Goal: Task Accomplishment & Management: Manage account settings

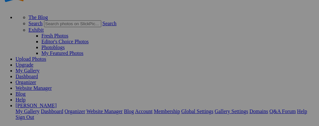
scroll to position [28, 0]
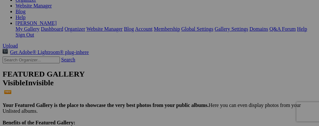
scroll to position [122, 0]
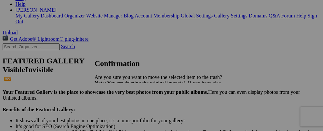
click at [116, 107] on span "Yes" at bounding box center [112, 105] width 7 height 5
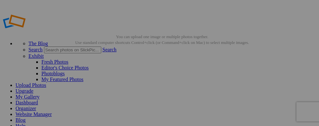
scroll to position [19, 0]
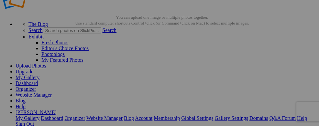
drag, startPoint x: 258, startPoint y: 100, endPoint x: 318, endPoint y: 92, distance: 59.7
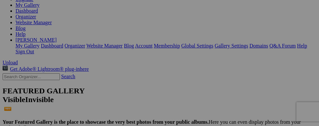
scroll to position [118, 0]
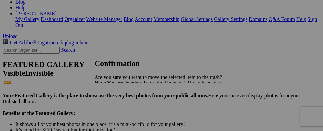
click at [116, 103] on span "Yes" at bounding box center [112, 105] width 7 height 5
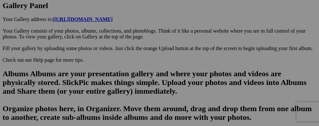
scroll to position [390, 0]
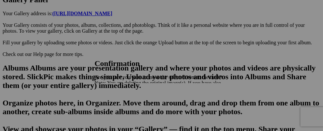
click at [116, 104] on link "Yes" at bounding box center [112, 105] width 7 height 5
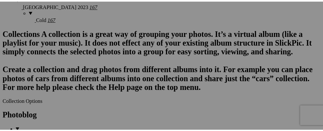
scroll to position [695, 0]
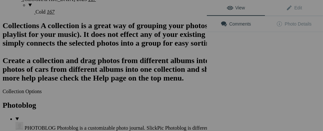
click at [258, 86] on div "View Edit Comments Photo Details" at bounding box center [265, 65] width 116 height 131
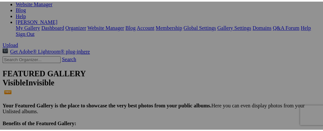
scroll to position [118, 0]
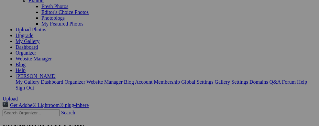
scroll to position [42, 0]
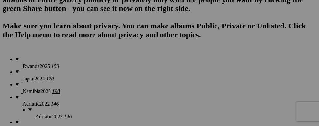
scroll to position [540, 0]
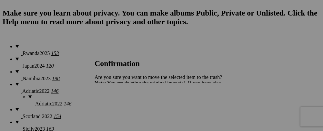
click at [116, 106] on span "Yes" at bounding box center [112, 105] width 7 height 5
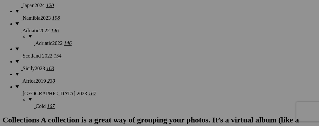
scroll to position [605, 0]
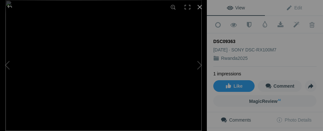
click at [199, 7] on div at bounding box center [200, 7] width 14 height 14
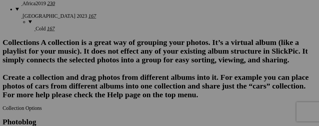
scroll to position [698, 0]
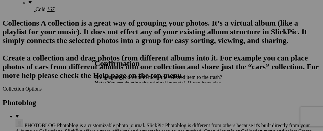
click at [116, 104] on span "Yes" at bounding box center [112, 105] width 7 height 5
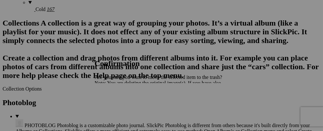
click at [116, 108] on span "Yes" at bounding box center [112, 105] width 7 height 5
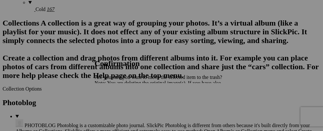
click at [116, 107] on span "Yes" at bounding box center [112, 105] width 7 height 5
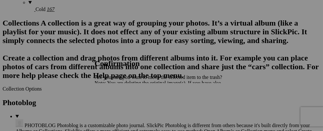
click at [116, 105] on span "Yes" at bounding box center [112, 105] width 7 height 5
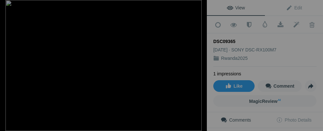
click at [200, 6] on div at bounding box center [200, 7] width 14 height 14
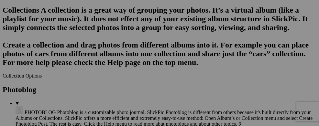
scroll to position [715, 0]
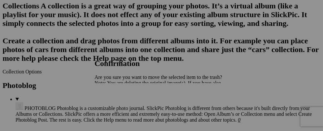
click at [116, 103] on link "Yes" at bounding box center [112, 105] width 7 height 5
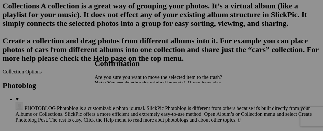
click at [116, 105] on span "Yes" at bounding box center [112, 105] width 7 height 5
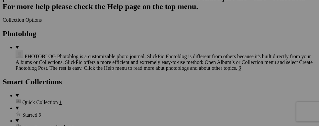
scroll to position [780, 0]
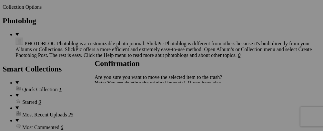
click at [116, 108] on span "Yes" at bounding box center [112, 105] width 7 height 5
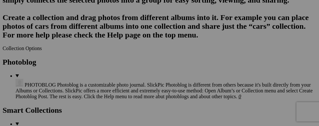
scroll to position [732, 0]
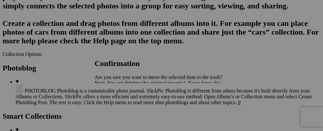
click at [116, 104] on span "Yes" at bounding box center [112, 105] width 7 height 5
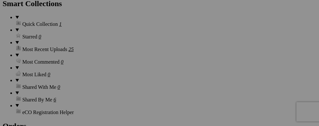
scroll to position [849, 0]
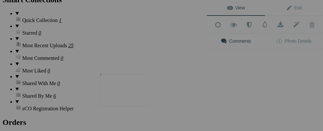
click at [130, 94] on img at bounding box center [124, 89] width 48 height 32
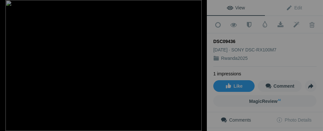
click at [200, 6] on div at bounding box center [200, 7] width 14 height 14
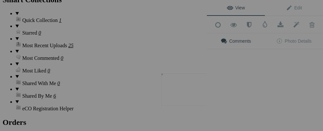
click at [191, 99] on img at bounding box center [186, 89] width 48 height 32
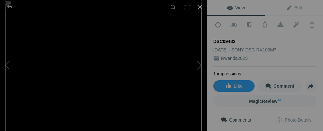
click at [201, 7] on div at bounding box center [200, 7] width 14 height 14
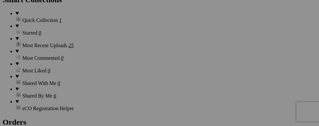
click at [0, 0] on div "View Edit Add to Quick Collection Remove from Quick Collection Hide from Public…" at bounding box center [0, 0] width 0 height 0
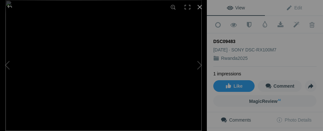
click at [201, 7] on div at bounding box center [200, 7] width 14 height 14
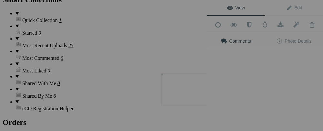
click at [177, 92] on img at bounding box center [186, 89] width 48 height 32
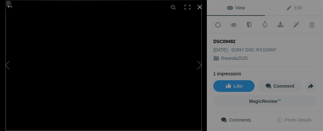
click at [199, 6] on div at bounding box center [200, 7] width 14 height 14
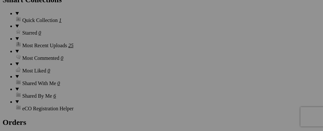
click at [0, 0] on div "View Edit Add to Quick Collection Remove from Quick Collection Hide from Public…" at bounding box center [0, 0] width 0 height 0
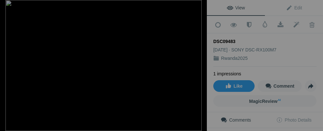
click at [199, 8] on div at bounding box center [200, 7] width 14 height 14
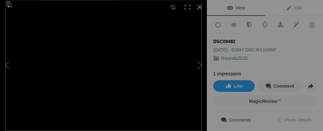
click at [200, 6] on div at bounding box center [200, 7] width 14 height 14
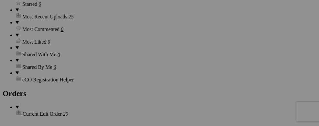
scroll to position [887, 0]
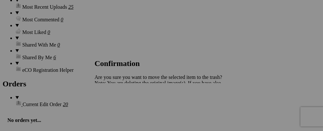
click at [116, 107] on span "Yes" at bounding box center [112, 105] width 7 height 5
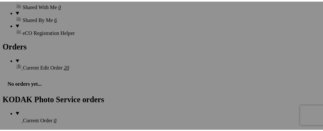
scroll to position [939, 0]
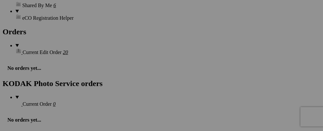
click at [0, 0] on button at bounding box center [0, 0] width 0 height 0
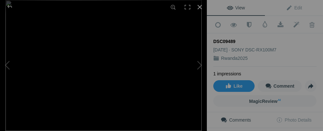
click at [200, 9] on div at bounding box center [200, 7] width 14 height 14
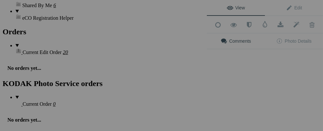
click at [248, 79] on div "View Edit Add to Quick Collection Remove from Quick Collection Hide from Public…" at bounding box center [265, 65] width 116 height 131
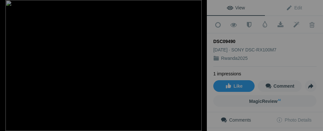
click at [199, 9] on div at bounding box center [200, 7] width 14 height 14
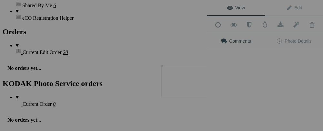
click at [192, 80] on button at bounding box center [183, 65] width 48 height 47
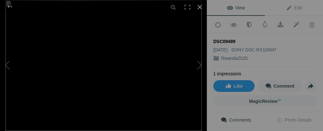
click at [200, 6] on div at bounding box center [200, 7] width 14 height 14
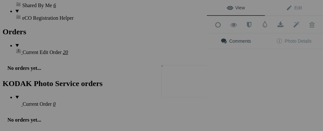
click at [186, 74] on button at bounding box center [183, 65] width 48 height 47
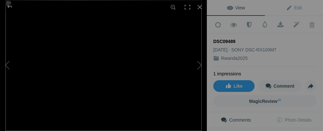
click at [111, 67] on img at bounding box center [103, 65] width 196 height 131
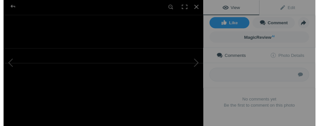
scroll to position [0, 0]
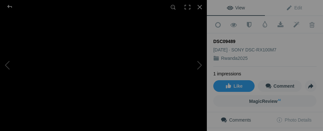
click at [88, 67] on img at bounding box center [72, 57] width 982 height 655
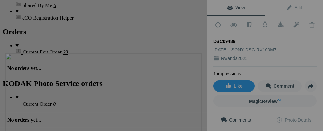
click at [110, 110] on img at bounding box center [103, 118] width 196 height 131
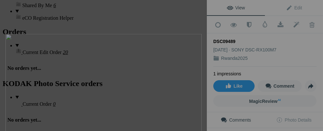
click at [136, 100] on img at bounding box center [103, 99] width 196 height 131
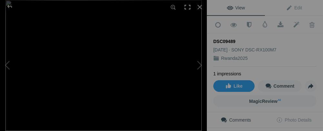
click at [188, 8] on div at bounding box center [188, 7] width 14 height 14
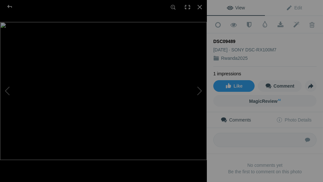
click at [186, 7] on div at bounding box center [188, 7] width 14 height 14
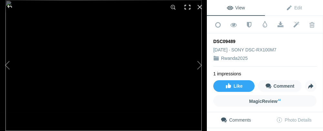
click at [189, 5] on div at bounding box center [188, 7] width 14 height 14
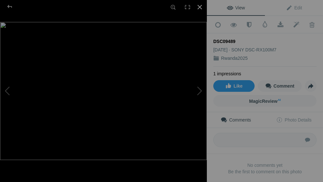
click at [199, 6] on div at bounding box center [200, 7] width 14 height 14
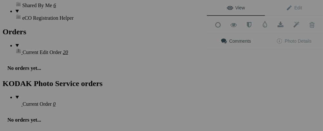
click at [236, 85] on div "View Edit Add to Quick Collection Remove from Quick Collection Hide from Public…" at bounding box center [265, 65] width 116 height 131
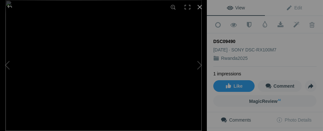
click at [199, 7] on div at bounding box center [200, 7] width 14 height 14
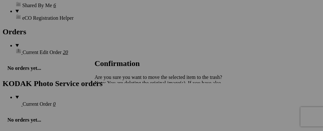
click at [116, 108] on link "Yes" at bounding box center [112, 105] width 7 height 5
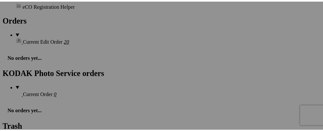
scroll to position [956, 0]
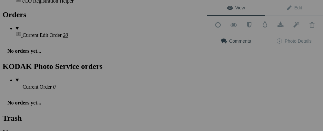
click at [248, 67] on div "View Edit Add to Quick Collection Remove from Quick Collection Hide from Public…" at bounding box center [265, 65] width 116 height 131
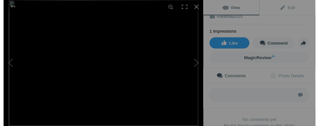
scroll to position [0, 0]
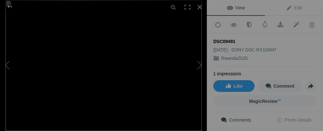
click at [75, 91] on img at bounding box center [103, 65] width 196 height 131
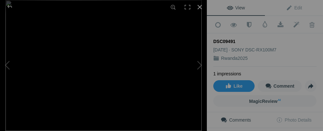
click at [202, 6] on div at bounding box center [200, 7] width 14 height 14
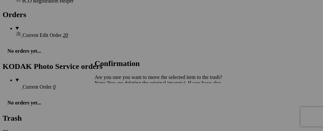
click at [116, 106] on link "Yes" at bounding box center [112, 105] width 7 height 5
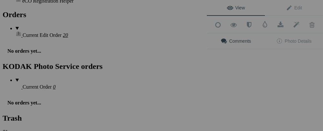
click at [240, 68] on div "View Edit Add to Quick Collection Remove from Quick Collection Hide from Public…" at bounding box center [265, 65] width 116 height 131
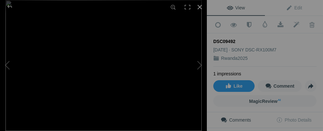
click at [202, 6] on div at bounding box center [200, 7] width 14 height 14
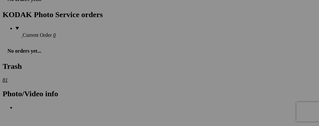
scroll to position [1021, 0]
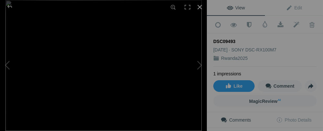
click at [199, 9] on div at bounding box center [200, 7] width 14 height 14
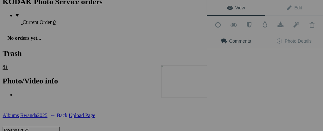
click at [194, 80] on button at bounding box center [183, 65] width 48 height 47
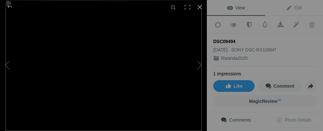
click at [200, 9] on div at bounding box center [200, 7] width 14 height 14
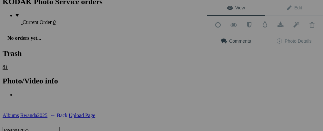
click at [232, 88] on div "View Edit Add to Quick Collection Remove from Quick Collection Hide from Public…" at bounding box center [265, 65] width 116 height 131
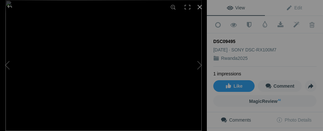
click at [197, 7] on div at bounding box center [200, 7] width 14 height 14
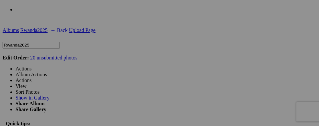
scroll to position [1111, 0]
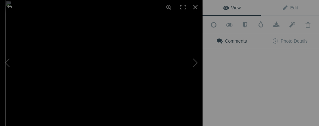
click at [119, 76] on img at bounding box center [103, 65] width 196 height 131
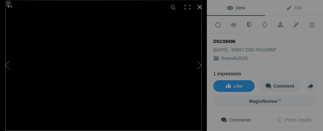
click at [199, 8] on div at bounding box center [200, 7] width 14 height 14
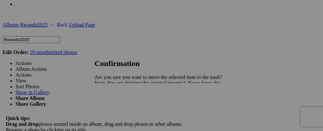
click at [116, 106] on span "Yes" at bounding box center [112, 105] width 7 height 5
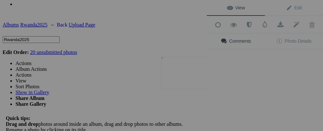
click at [184, 80] on button at bounding box center [183, 65] width 48 height 47
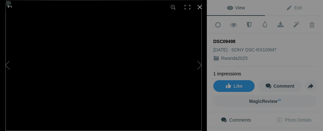
click at [200, 7] on div at bounding box center [200, 7] width 14 height 14
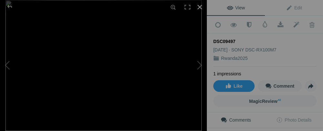
click at [201, 7] on div at bounding box center [200, 7] width 14 height 14
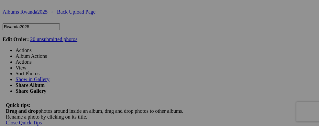
scroll to position [1128, 0]
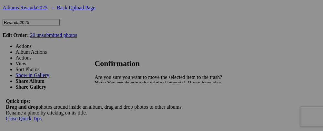
click at [116, 104] on span "Yes" at bounding box center [112, 105] width 7 height 5
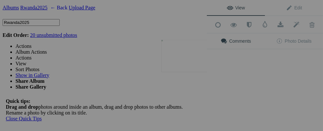
click at [187, 52] on button at bounding box center [183, 65] width 48 height 47
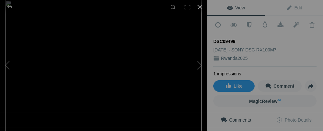
click at [198, 6] on div at bounding box center [200, 7] width 14 height 14
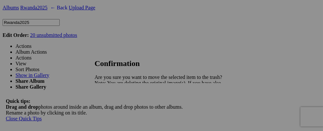
click at [116, 105] on span "Yes" at bounding box center [112, 105] width 7 height 5
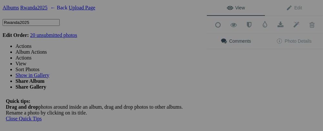
click at [249, 50] on div "Comments Photo Details" at bounding box center [265, 46] width 116 height 27
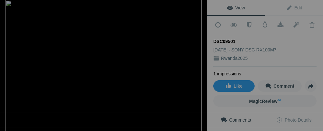
click at [199, 7] on div at bounding box center [200, 7] width 14 height 14
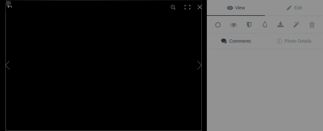
click at [192, 55] on button at bounding box center [183, 65] width 48 height 47
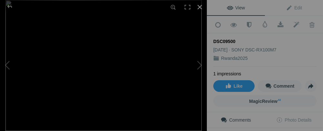
click at [198, 7] on div at bounding box center [200, 7] width 14 height 14
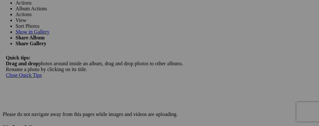
scroll to position [1185, 0]
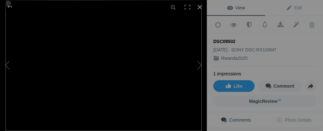
click at [200, 6] on div at bounding box center [200, 7] width 14 height 14
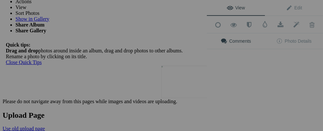
click at [191, 88] on button at bounding box center [183, 65] width 48 height 47
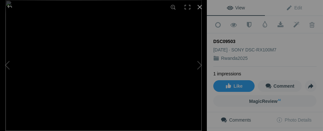
click at [202, 6] on div at bounding box center [200, 7] width 14 height 14
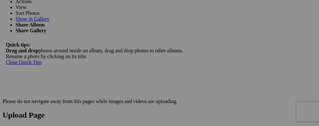
click at [0, 0] on div "View Edit Add to Quick Collection Remove from Quick Collection Hide from Public…" at bounding box center [0, 0] width 0 height 0
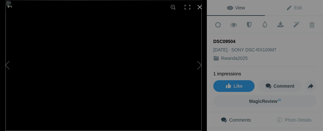
click at [199, 5] on div at bounding box center [200, 7] width 14 height 14
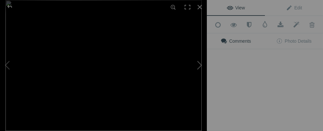
click at [189, 88] on button at bounding box center [183, 65] width 48 height 47
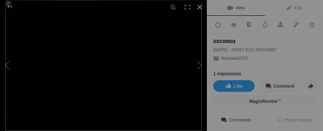
click at [202, 8] on div at bounding box center [200, 7] width 14 height 14
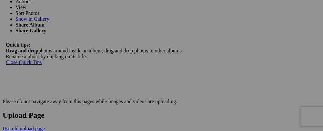
click at [0, 0] on div "View Edit Add to Quick Collection Remove from Quick Collection Hide from Public…" at bounding box center [0, 0] width 0 height 0
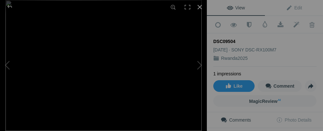
click at [199, 6] on div at bounding box center [200, 7] width 14 height 14
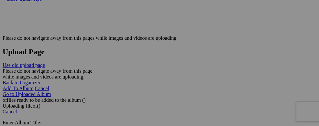
scroll to position [1262, 0]
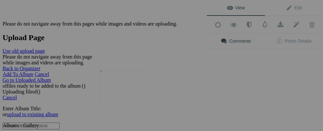
click at [131, 91] on img at bounding box center [124, 86] width 48 height 32
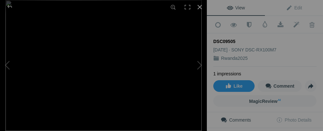
click at [200, 7] on div at bounding box center [200, 7] width 14 height 14
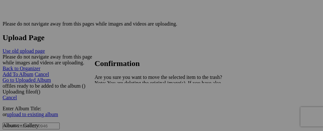
click at [116, 107] on link "Yes" at bounding box center [112, 105] width 7 height 5
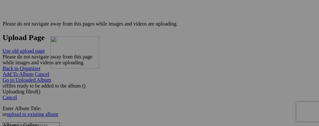
click at [0, 0] on img at bounding box center [0, 0] width 0 height 0
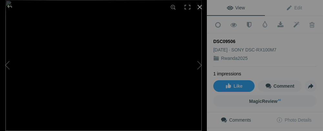
click at [199, 6] on div at bounding box center [200, 7] width 14 height 14
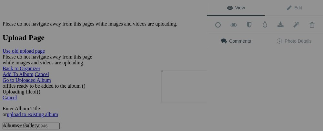
click at [188, 90] on img at bounding box center [186, 86] width 48 height 32
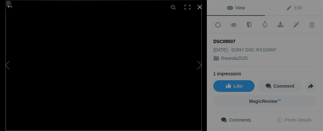
click at [200, 7] on div at bounding box center [200, 7] width 14 height 14
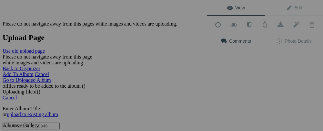
click at [253, 88] on div "View Edit Add to Quick Collection Remove from Quick Collection Hide from Public…" at bounding box center [265, 65] width 116 height 131
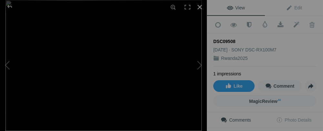
click at [199, 7] on div at bounding box center [200, 7] width 14 height 14
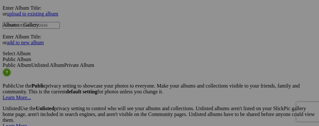
scroll to position [1270, 0]
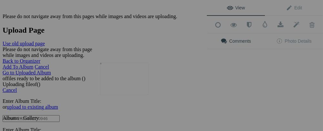
click at [139, 89] on img at bounding box center [124, 79] width 48 height 32
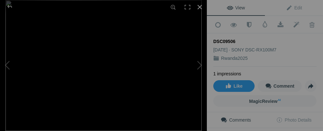
click at [199, 7] on div at bounding box center [200, 7] width 14 height 14
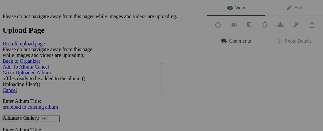
click at [191, 78] on button at bounding box center [183, 65] width 48 height 47
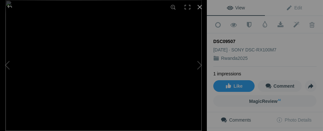
click at [200, 8] on div at bounding box center [200, 7] width 14 height 14
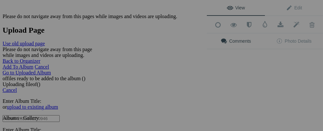
click at [235, 79] on div "View Edit Add to Quick Collection Remove from Quick Collection Hide from Public…" at bounding box center [265, 65] width 116 height 131
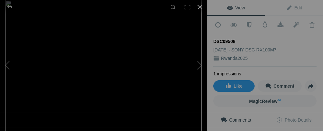
click at [199, 5] on div at bounding box center [200, 7] width 14 height 14
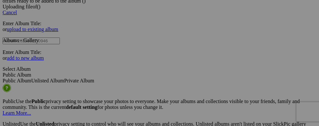
scroll to position [1378, 0]
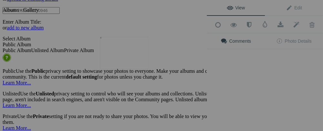
click at [121, 56] on img at bounding box center [124, 53] width 48 height 32
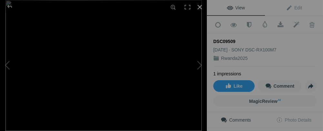
click at [198, 9] on div at bounding box center [200, 7] width 14 height 14
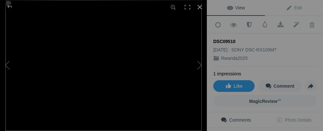
click at [198, 9] on div at bounding box center [200, 7] width 14 height 14
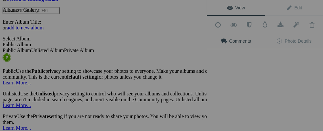
click at [249, 54] on div "Comments Photo Details" at bounding box center [265, 46] width 116 height 27
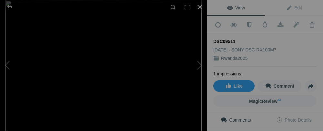
click at [198, 9] on div at bounding box center [200, 7] width 14 height 14
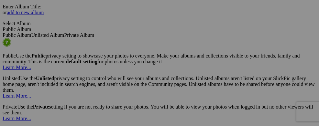
scroll to position [1420, 0]
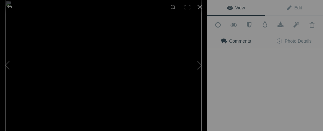
click at [128, 85] on img at bounding box center [103, 65] width 196 height 131
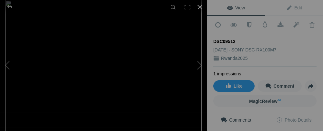
click at [203, 7] on div at bounding box center [200, 7] width 14 height 14
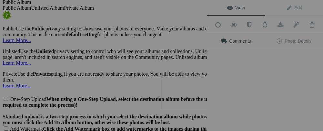
click at [189, 94] on img at bounding box center [186, 93] width 48 height 32
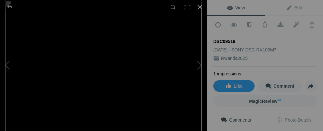
click at [201, 7] on div at bounding box center [200, 7] width 14 height 14
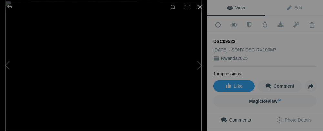
click at [199, 5] on div at bounding box center [200, 7] width 14 height 14
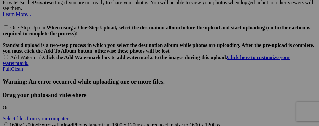
scroll to position [1497, 0]
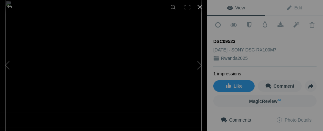
click at [201, 8] on div at bounding box center [200, 7] width 14 height 14
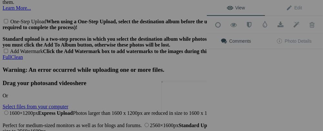
click at [186, 95] on img at bounding box center [186, 97] width 48 height 32
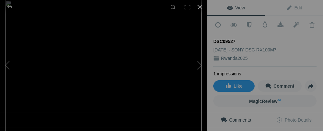
click at [197, 7] on div at bounding box center [200, 7] width 14 height 14
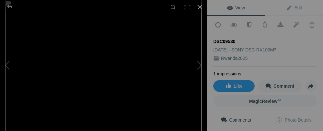
click at [199, 8] on div at bounding box center [200, 7] width 14 height 14
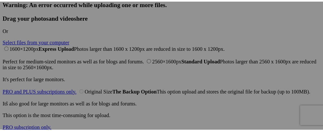
scroll to position [1588, 0]
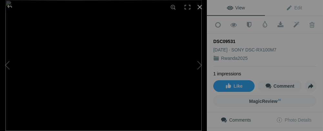
click at [197, 7] on div at bounding box center [200, 7] width 14 height 14
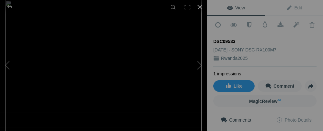
click at [199, 8] on div at bounding box center [200, 7] width 14 height 14
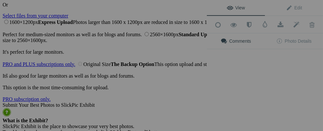
click at [248, 86] on div "View Edit Add to Quick Collection Remove from Quick Collection Hide from Public…" at bounding box center [265, 65] width 116 height 131
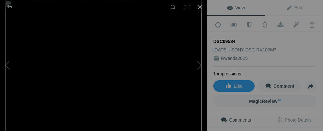
click at [200, 7] on div at bounding box center [200, 7] width 14 height 14
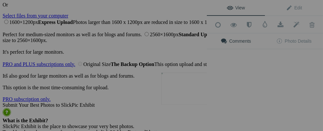
click at [193, 91] on img at bounding box center [186, 88] width 48 height 32
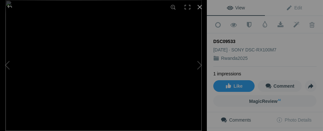
click at [200, 9] on div at bounding box center [200, 7] width 14 height 14
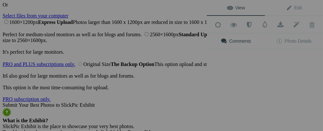
click at [240, 93] on div "View Edit Add to Quick Collection Remove from Quick Collection Hide from Public…" at bounding box center [265, 65] width 116 height 131
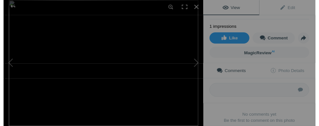
scroll to position [0, 0]
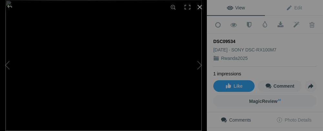
click at [200, 5] on div at bounding box center [200, 7] width 14 height 14
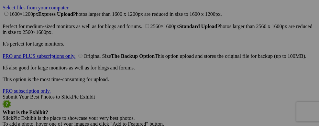
scroll to position [1614, 0]
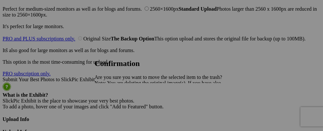
click at [116, 105] on link "Yes" at bounding box center [112, 105] width 7 height 5
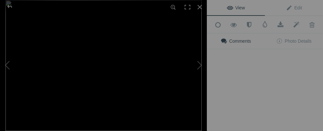
click at [230, 68] on div "View Edit Add to Quick Collection Remove from Quick Collection Hide from Public…" at bounding box center [265, 65] width 116 height 131
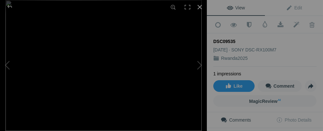
click at [201, 6] on div at bounding box center [200, 7] width 14 height 14
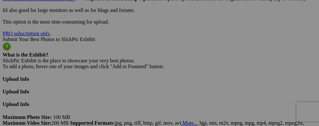
scroll to position [1678, 0]
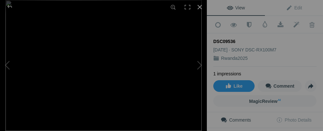
click at [199, 8] on div at bounding box center [200, 7] width 14 height 14
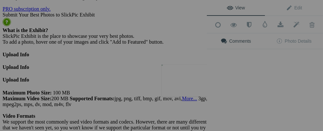
click at [190, 85] on button at bounding box center [183, 65] width 48 height 47
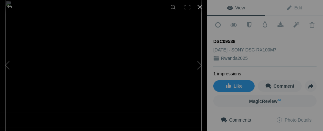
click at [200, 7] on div at bounding box center [200, 7] width 14 height 14
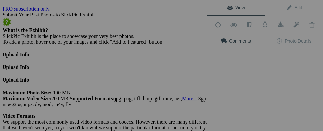
click at [238, 80] on div "View Edit Add to Quick Collection Remove from Quick Collection Hide from Public…" at bounding box center [265, 65] width 116 height 131
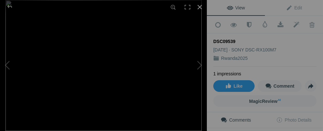
click at [199, 7] on div at bounding box center [200, 7] width 14 height 14
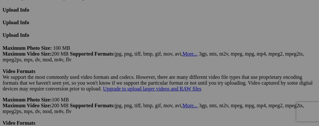
scroll to position [1773, 0]
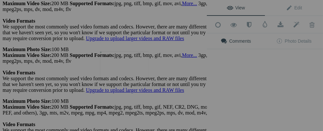
click at [125, 71] on img at bounding box center [124, 67] width 48 height 32
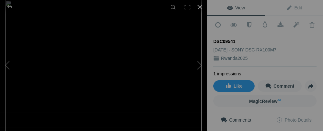
click at [199, 8] on div at bounding box center [200, 7] width 14 height 14
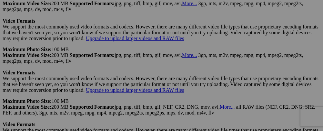
click at [0, 0] on button at bounding box center [0, 0] width 0 height 0
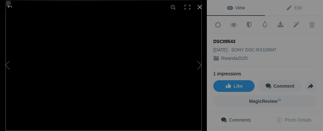
click at [199, 9] on div at bounding box center [200, 7] width 14 height 14
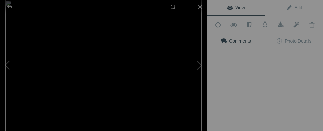
click at [247, 63] on div "View Edit Add to Quick Collection Remove from Quick Collection Hide from Public…" at bounding box center [265, 65] width 116 height 131
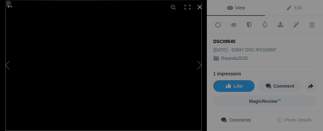
click at [197, 6] on div at bounding box center [200, 7] width 14 height 14
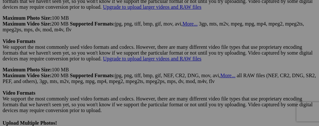
scroll to position [1834, 0]
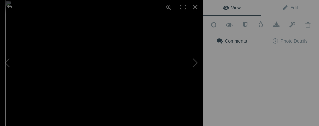
click at [134, 99] on img at bounding box center [103, 65] width 196 height 131
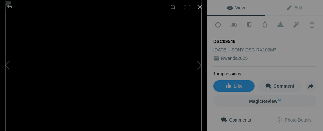
click at [201, 7] on div at bounding box center [200, 7] width 14 height 14
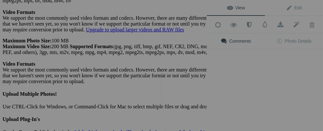
click at [187, 93] on img at bounding box center [186, 89] width 48 height 32
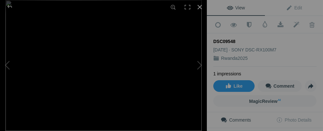
click at [199, 7] on div at bounding box center [200, 7] width 14 height 14
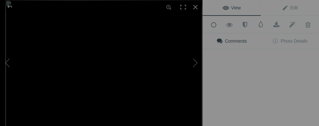
click at [110, 88] on img at bounding box center [103, 65] width 196 height 131
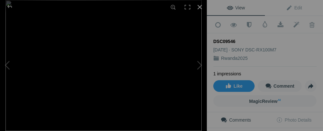
click at [200, 8] on div at bounding box center [200, 7] width 14 height 14
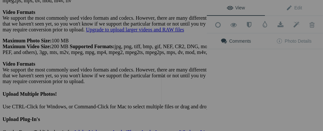
click at [191, 89] on button at bounding box center [183, 65] width 48 height 47
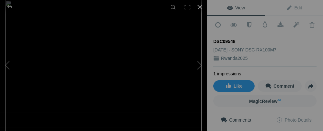
click at [199, 7] on div at bounding box center [200, 7] width 14 height 14
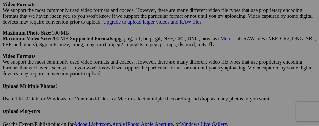
scroll to position [1859, 0]
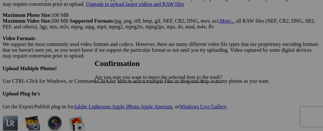
click at [116, 107] on link "Yes" at bounding box center [112, 105] width 7 height 5
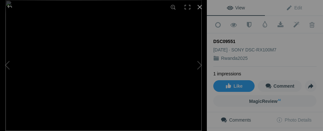
click at [201, 6] on div at bounding box center [200, 7] width 14 height 14
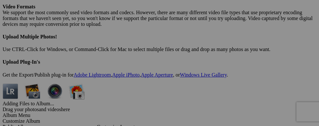
scroll to position [1915, 0]
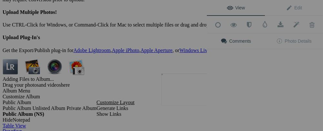
click at [179, 98] on img at bounding box center [186, 89] width 48 height 32
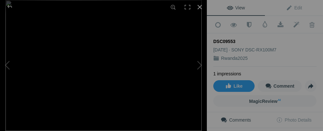
click at [201, 5] on div at bounding box center [200, 7] width 14 height 14
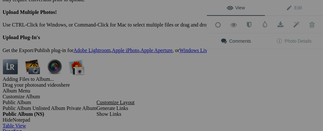
click at [240, 95] on div "View Edit Add to Quick Collection Remove from Quick Collection Hide from Public…" at bounding box center [265, 65] width 116 height 131
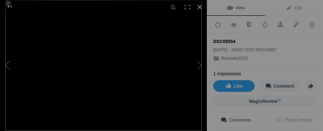
click at [197, 7] on div at bounding box center [200, 7] width 14 height 14
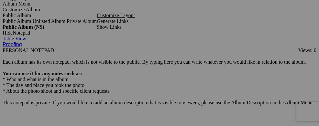
scroll to position [2014, 0]
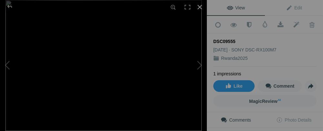
click at [199, 7] on div at bounding box center [200, 7] width 14 height 14
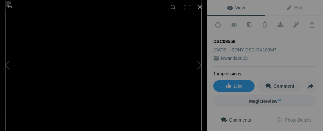
click at [202, 7] on div at bounding box center [200, 7] width 14 height 14
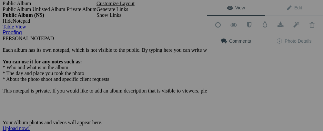
click at [248, 79] on div "View Edit Add to Quick Collection Remove from Quick Collection Hide from Public…" at bounding box center [265, 65] width 116 height 131
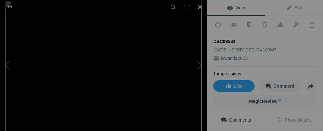
click at [198, 6] on div at bounding box center [200, 7] width 14 height 14
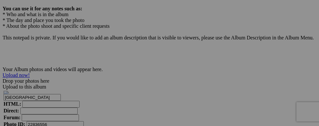
scroll to position [2092, 0]
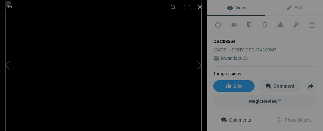
click at [201, 7] on div at bounding box center [200, 7] width 14 height 14
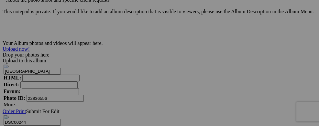
scroll to position [2170, 0]
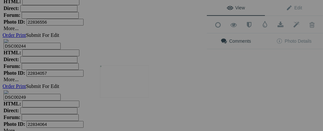
click at [131, 84] on img at bounding box center [124, 81] width 48 height 32
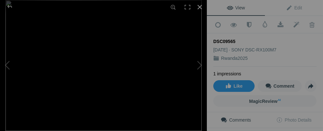
click at [199, 5] on div at bounding box center [200, 7] width 14 height 14
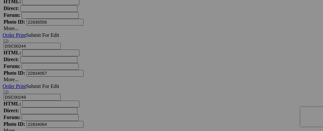
click at [0, 0] on button at bounding box center [0, 0] width 0 height 0
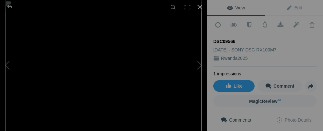
click at [199, 8] on div at bounding box center [200, 7] width 14 height 14
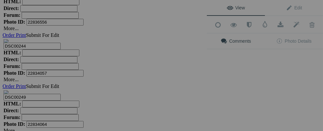
click at [247, 88] on div "View Edit Add to Quick Collection Remove from Quick Collection Hide from Public…" at bounding box center [265, 65] width 116 height 131
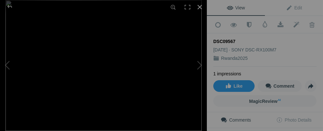
click at [201, 8] on div at bounding box center [200, 7] width 14 height 14
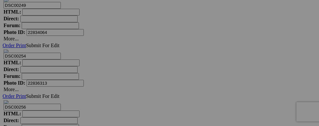
scroll to position [2269, 0]
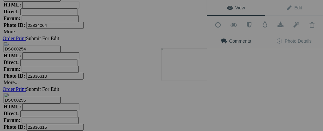
click at [189, 73] on button at bounding box center [183, 65] width 48 height 47
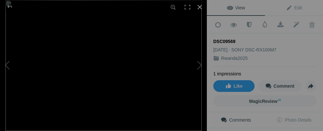
click at [199, 7] on div at bounding box center [200, 7] width 14 height 14
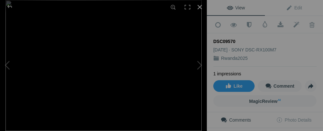
click at [199, 4] on div at bounding box center [200, 7] width 14 height 14
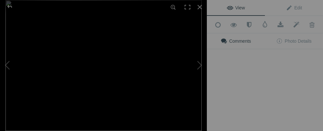
click at [177, 69] on button at bounding box center [183, 65] width 48 height 47
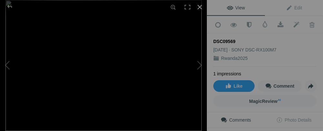
click at [201, 8] on div at bounding box center [200, 7] width 14 height 14
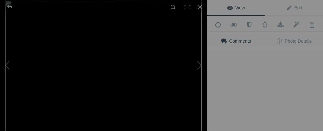
click at [249, 67] on div "View Edit Add to Quick Collection Remove from Quick Collection Hide from Public…" at bounding box center [265, 65] width 116 height 131
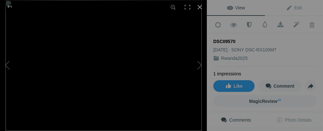
click at [198, 6] on div at bounding box center [200, 7] width 14 height 14
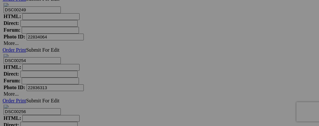
scroll to position [2282, 0]
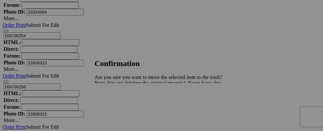
click at [116, 104] on span "Yes" at bounding box center [112, 105] width 7 height 5
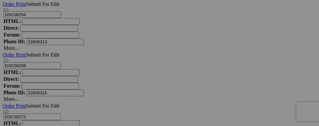
scroll to position [2320, 0]
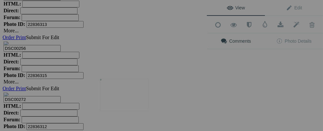
click at [125, 95] on img at bounding box center [124, 95] width 48 height 32
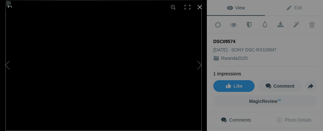
click at [198, 8] on div at bounding box center [200, 7] width 14 height 14
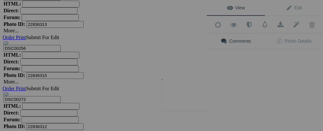
click at [195, 91] on img at bounding box center [186, 95] width 48 height 32
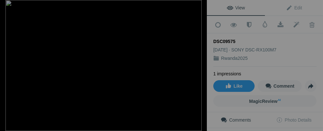
click at [201, 5] on div at bounding box center [200, 7] width 14 height 14
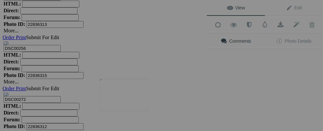
click at [134, 90] on img at bounding box center [124, 95] width 48 height 32
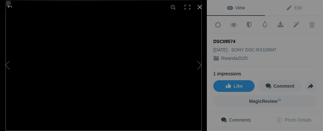
click at [198, 7] on div at bounding box center [200, 7] width 14 height 14
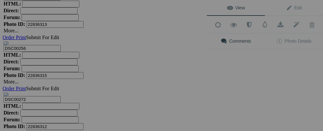
click at [248, 93] on div "View Edit Add to Quick Collection Remove from Quick Collection Hide from Public…" at bounding box center [265, 65] width 116 height 131
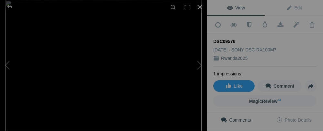
click at [198, 9] on div at bounding box center [200, 7] width 14 height 14
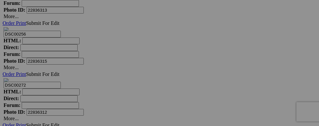
scroll to position [2346, 0]
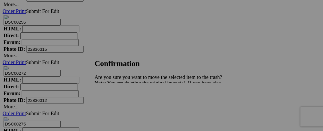
click at [116, 105] on span "Yes" at bounding box center [112, 105] width 7 height 5
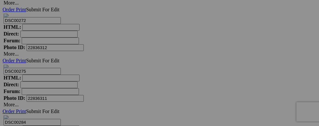
scroll to position [2411, 0]
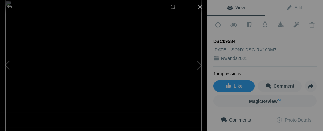
click at [199, 5] on div at bounding box center [200, 7] width 14 height 14
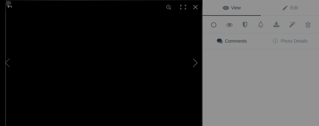
click at [195, 83] on button at bounding box center [178, 62] width 48 height 45
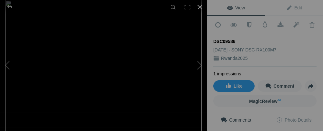
click at [201, 7] on div at bounding box center [200, 7] width 14 height 14
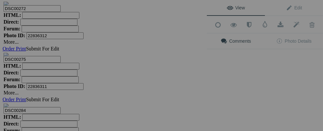
click at [240, 81] on div "View Edit Add to Quick Collection Remove from Quick Collection Hide from Public…" at bounding box center [265, 65] width 116 height 131
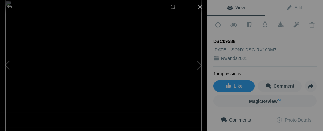
click at [199, 6] on div at bounding box center [200, 7] width 14 height 14
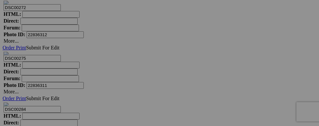
scroll to position [2437, 0]
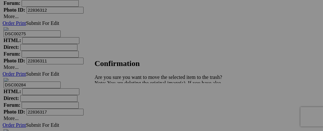
click at [116, 105] on link "Yes" at bounding box center [112, 105] width 7 height 5
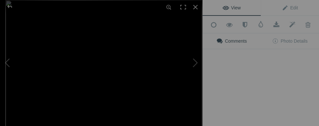
click at [184, 64] on button at bounding box center [178, 62] width 48 height 45
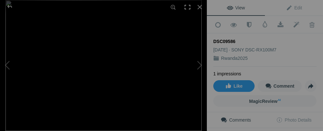
click at [186, 7] on div at bounding box center [188, 7] width 14 height 14
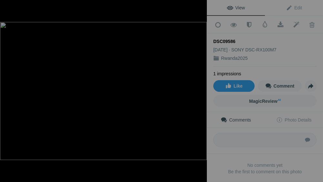
click at [200, 5] on div at bounding box center [200, 7] width 14 height 14
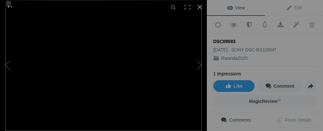
click at [201, 5] on div at bounding box center [200, 7] width 14 height 14
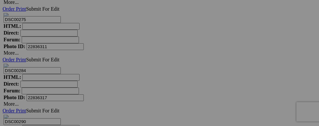
scroll to position [2497, 0]
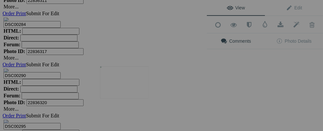
click at [134, 89] on img at bounding box center [124, 82] width 48 height 32
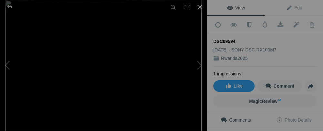
click at [201, 7] on div at bounding box center [200, 7] width 14 height 14
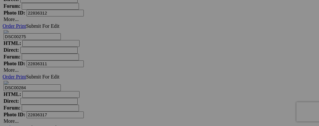
scroll to position [2432, 0]
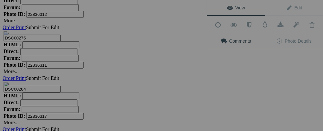
click at [250, 64] on div "View Edit Add to Quick Collection Remove from Quick Collection Hide from Public…" at bounding box center [265, 65] width 116 height 131
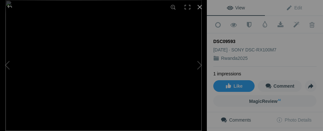
click at [202, 7] on div at bounding box center [200, 7] width 14 height 14
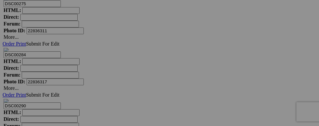
scroll to position [2484, 0]
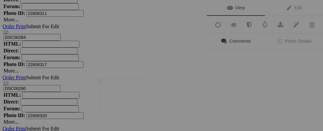
click at [119, 98] on img at bounding box center [124, 95] width 48 height 32
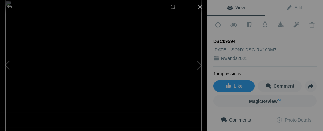
click at [198, 10] on div at bounding box center [200, 7] width 14 height 14
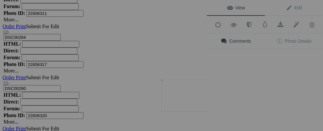
click at [199, 96] on img at bounding box center [186, 95] width 48 height 32
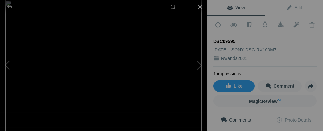
click at [202, 8] on div at bounding box center [200, 7] width 14 height 14
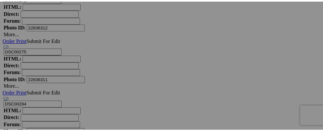
scroll to position [2419, 0]
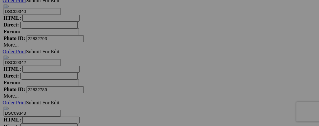
scroll to position [2832, 0]
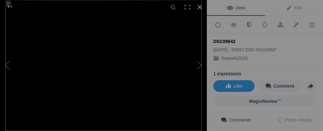
click at [202, 6] on div at bounding box center [200, 7] width 14 height 14
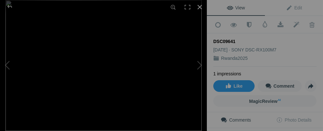
click at [200, 7] on div at bounding box center [200, 7] width 14 height 14
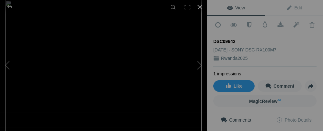
click at [200, 6] on div at bounding box center [200, 7] width 14 height 14
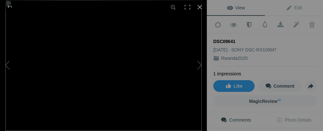
click at [199, 7] on div at bounding box center [200, 7] width 14 height 14
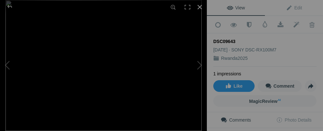
click at [199, 6] on div at bounding box center [200, 7] width 14 height 14
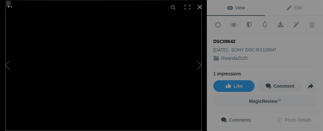
click at [197, 5] on div at bounding box center [200, 7] width 14 height 14
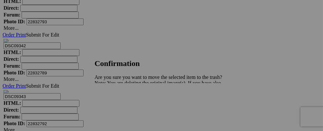
click at [116, 106] on span "Yes" at bounding box center [112, 105] width 7 height 5
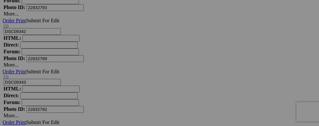
scroll to position [2845, 0]
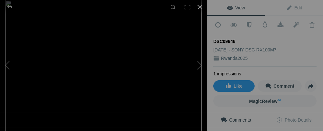
click at [201, 8] on div at bounding box center [200, 7] width 14 height 14
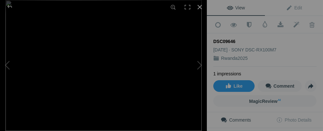
click at [198, 7] on div at bounding box center [200, 7] width 14 height 14
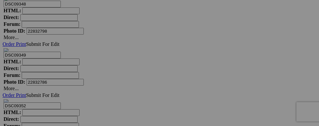
scroll to position [2996, 0]
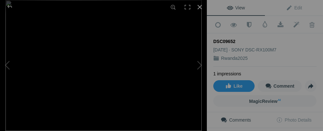
click at [202, 7] on div at bounding box center [200, 7] width 14 height 14
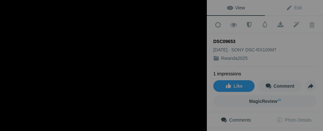
click at [202, 8] on div at bounding box center [200, 7] width 14 height 14
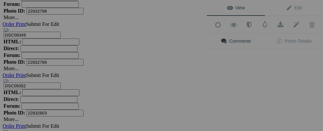
click at [250, 70] on div "View Edit Add to Quick Collection Remove from Quick Collection Hide from Public…" at bounding box center [265, 65] width 116 height 131
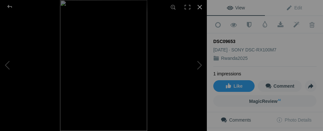
click at [197, 7] on div at bounding box center [200, 7] width 14 height 14
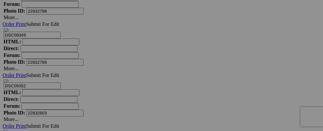
click at [0, 0] on button at bounding box center [0, 0] width 0 height 0
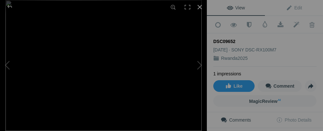
click at [200, 7] on div at bounding box center [200, 7] width 14 height 14
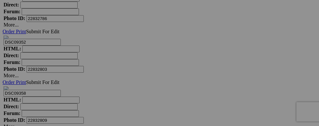
scroll to position [3060, 0]
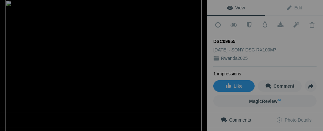
click at [201, 5] on div at bounding box center [200, 7] width 14 height 14
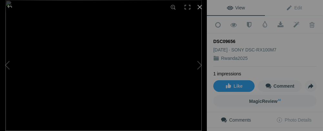
click at [201, 8] on div at bounding box center [200, 7] width 14 height 14
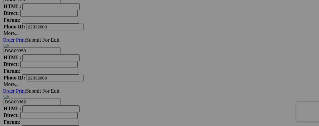
scroll to position [3099, 0]
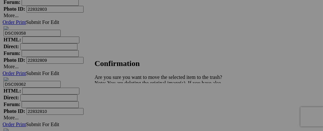
click at [116, 104] on span "Yes" at bounding box center [112, 105] width 7 height 5
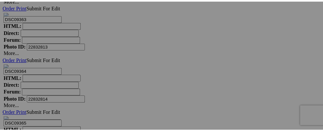
scroll to position [3229, 0]
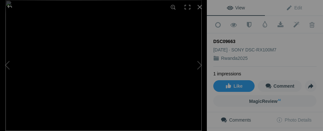
click at [143, 75] on img at bounding box center [103, 65] width 196 height 131
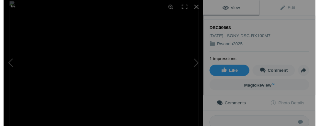
scroll to position [2, 0]
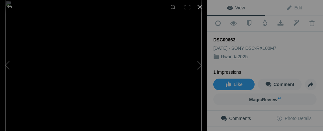
click at [200, 7] on div at bounding box center [200, 7] width 14 height 14
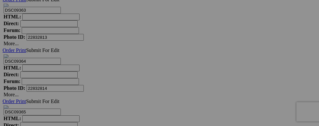
scroll to position [3242, 0]
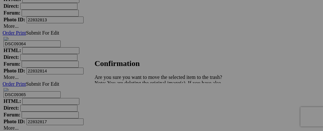
click at [116, 104] on span "Yes" at bounding box center [112, 105] width 7 height 5
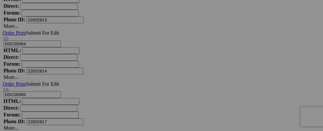
click at [0, 0] on button at bounding box center [0, 0] width 0 height 0
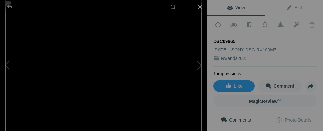
click at [200, 8] on div at bounding box center [200, 7] width 14 height 14
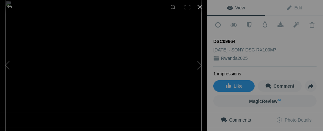
click at [200, 6] on div at bounding box center [200, 7] width 14 height 14
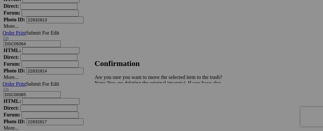
click at [116, 104] on span "Yes" at bounding box center [112, 105] width 7 height 5
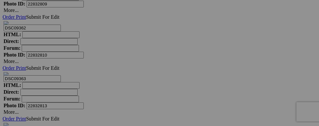
scroll to position [3155, 0]
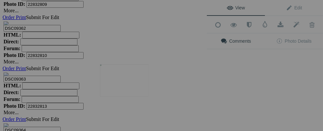
click at [129, 76] on img at bounding box center [124, 80] width 48 height 32
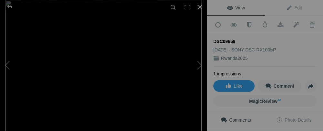
click at [200, 8] on div at bounding box center [200, 7] width 14 height 14
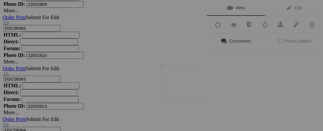
click at [186, 85] on button at bounding box center [183, 65] width 48 height 47
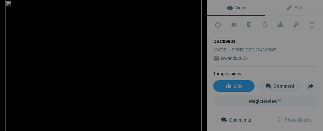
click at [199, 10] on div at bounding box center [200, 7] width 14 height 14
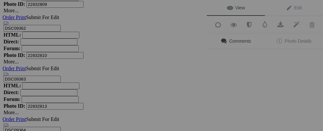
click at [244, 82] on div "View Edit Add to Quick Collection Remove from Quick Collection Hide from Public…" at bounding box center [265, 65] width 116 height 131
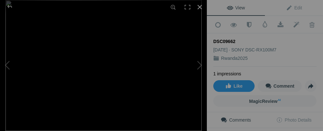
click at [202, 7] on div at bounding box center [200, 7] width 14 height 14
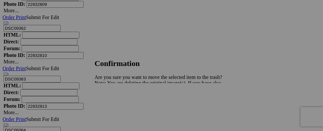
click at [116, 105] on link "Yes" at bounding box center [112, 105] width 7 height 5
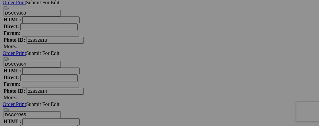
scroll to position [3233, 0]
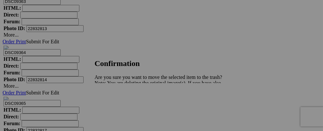
click at [116, 108] on span "Yes" at bounding box center [112, 105] width 7 height 5
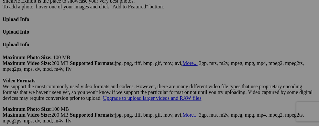
scroll to position [0, 0]
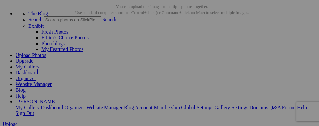
scroll to position [35, 0]
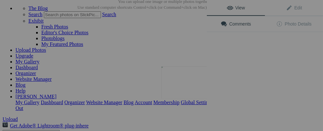
click at [199, 83] on button at bounding box center [183, 65] width 48 height 47
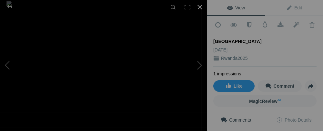
click at [200, 6] on div at bounding box center [200, 7] width 14 height 14
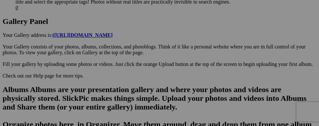
scroll to position [367, 0]
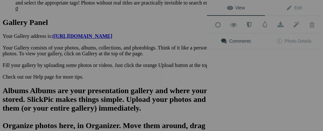
click at [177, 81] on button at bounding box center [183, 65] width 48 height 47
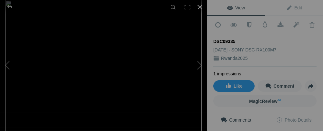
click at [203, 9] on div at bounding box center [200, 7] width 14 height 14
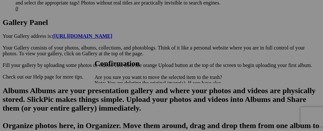
click at [116, 108] on link "Yes" at bounding box center [112, 105] width 7 height 5
